Goal: Communication & Community: Answer question/provide support

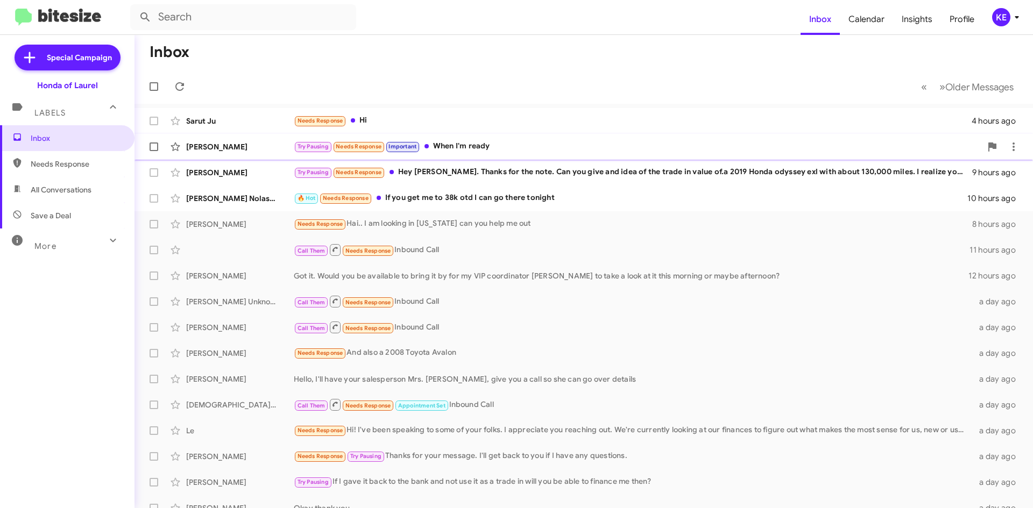
click at [457, 148] on div "Try Pausing Needs Response Important When I'm ready" at bounding box center [638, 146] width 688 height 12
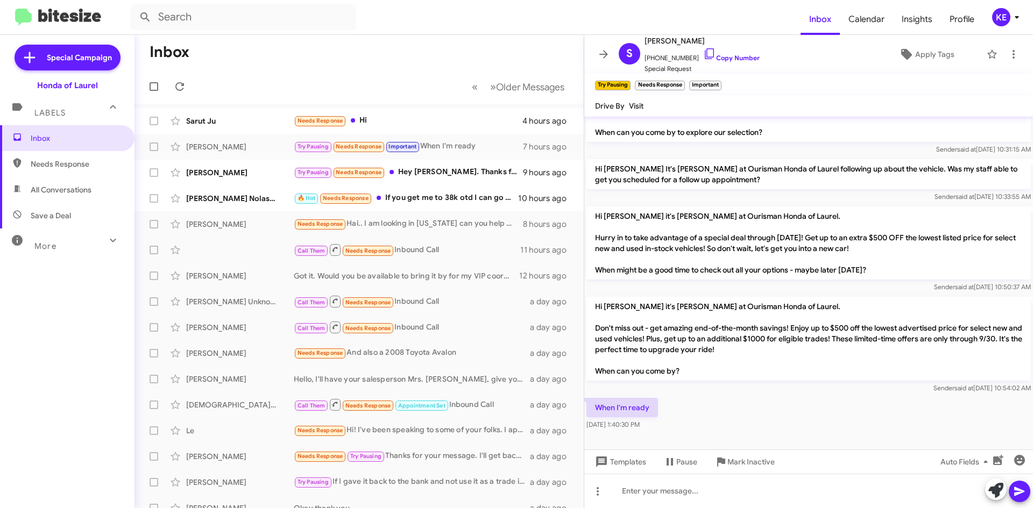
scroll to position [440, 0]
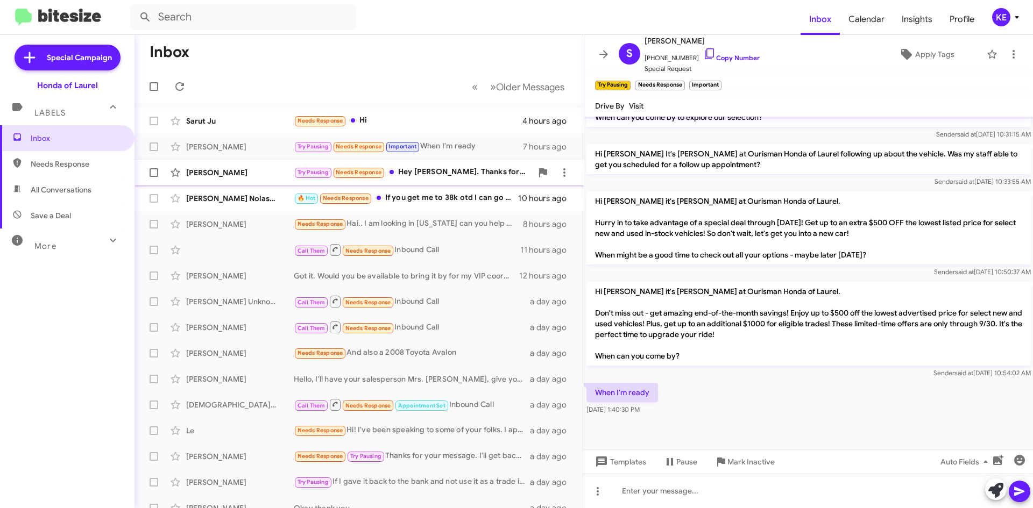
click at [415, 175] on div "Try Pausing Needs Response Hey [PERSON_NAME]. Thanks for the note. Can you give…" at bounding box center [413, 172] width 238 height 12
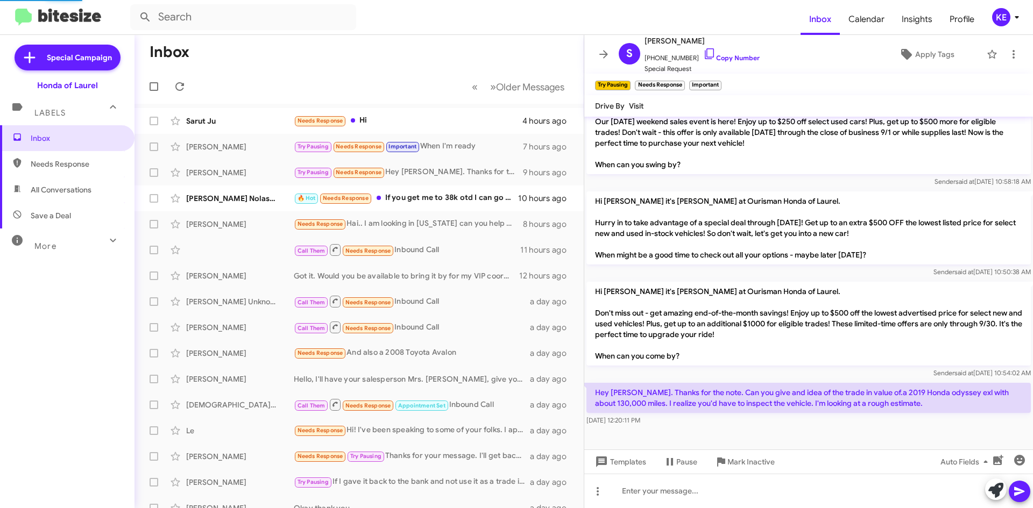
scroll to position [218, 0]
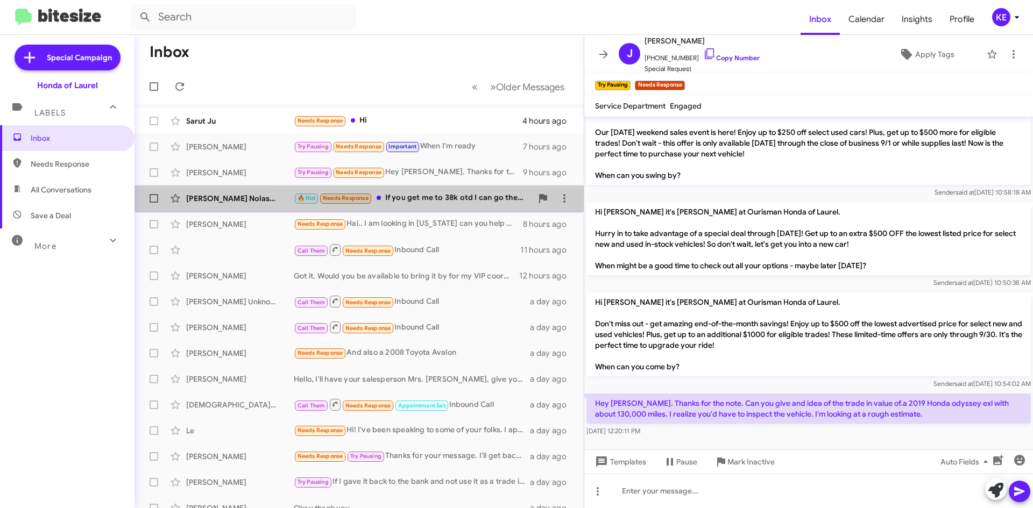
click at [407, 193] on div "🔥 Hot Needs Response If you get me to 38k otd I can go there tonight" at bounding box center [413, 198] width 238 height 12
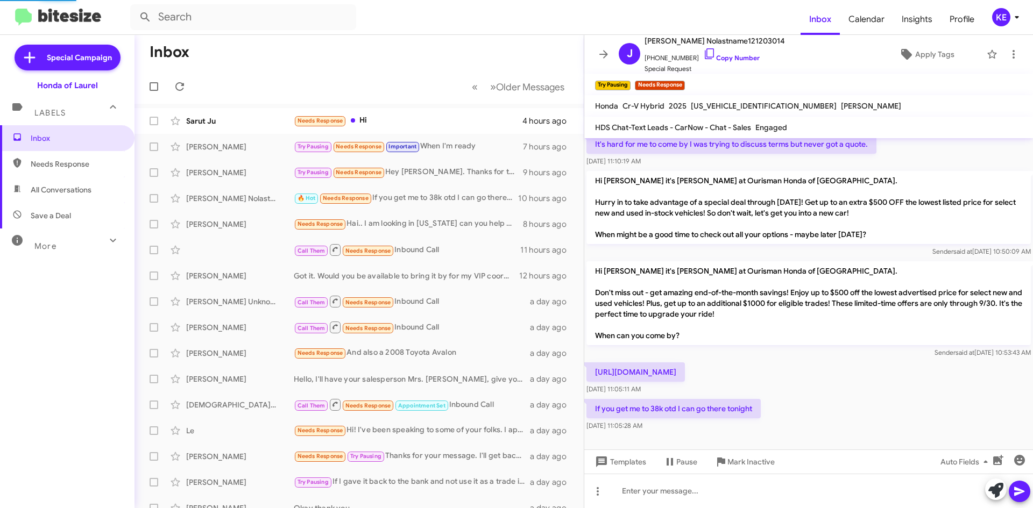
scroll to position [64, 0]
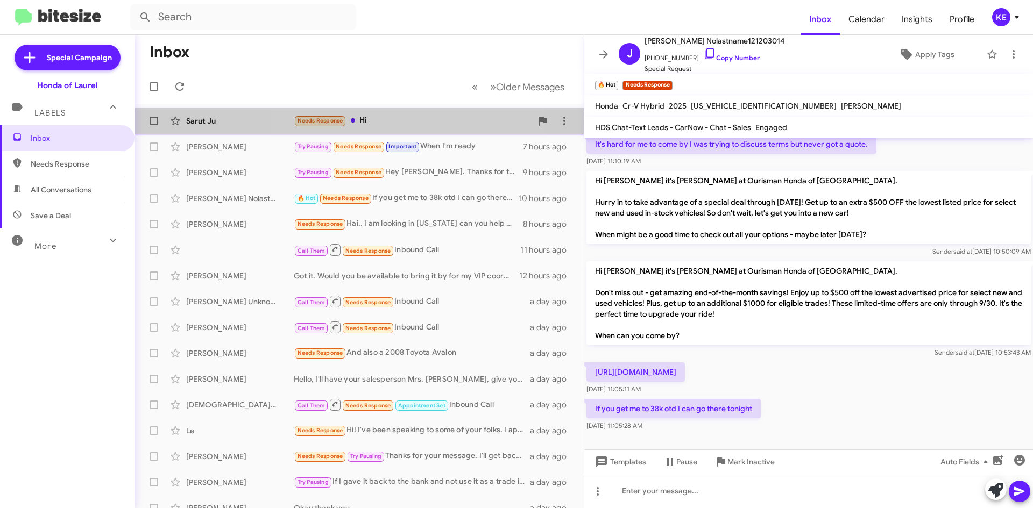
click at [411, 128] on div "Sarut Ju Needs Response Hi 4 hours ago" at bounding box center [359, 121] width 432 height 22
